Goal: Transaction & Acquisition: Purchase product/service

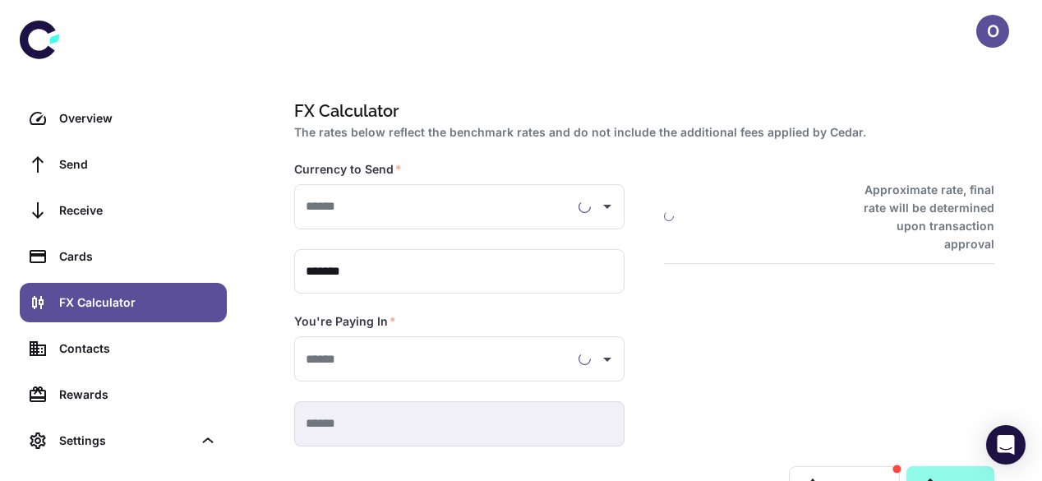
type input "**********"
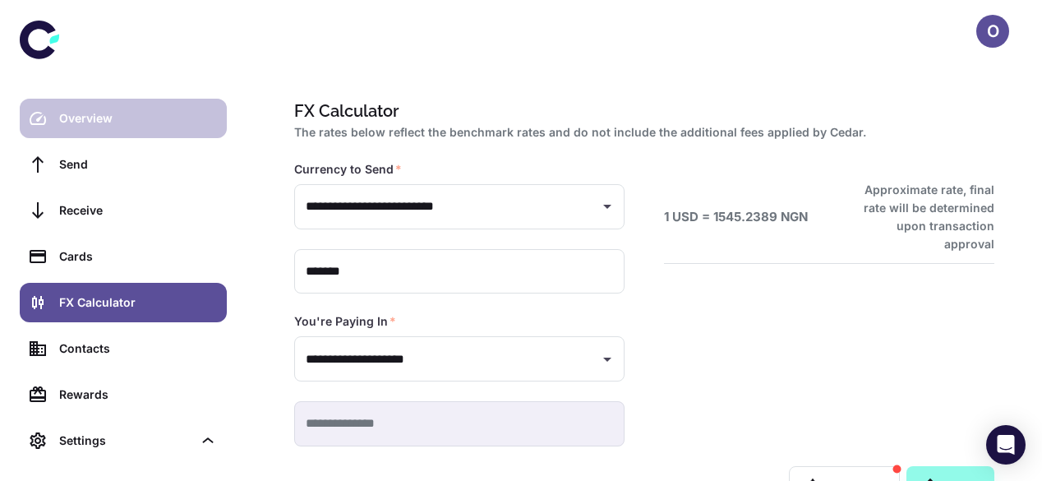
click at [156, 119] on div "Overview" at bounding box center [138, 118] width 158 height 18
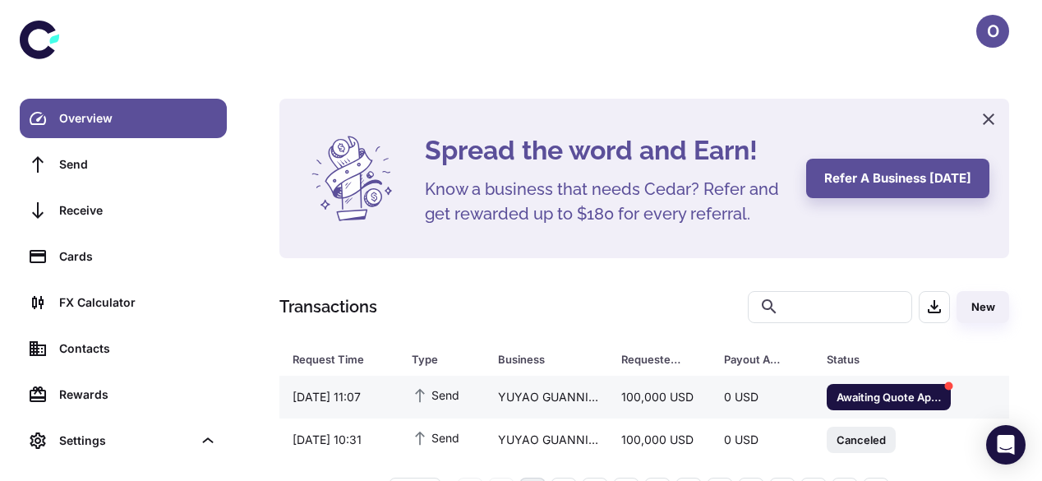
click at [706, 415] on td "100,000 USD" at bounding box center [659, 397] width 103 height 43
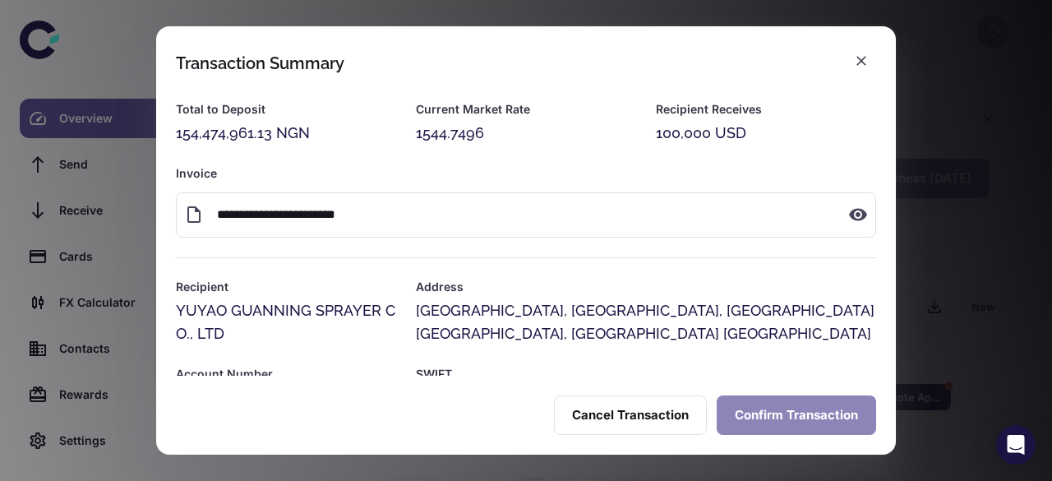
click at [799, 417] on button "Confirm Transaction" at bounding box center [796, 414] width 159 height 39
